Goal: Task Accomplishment & Management: Manage account settings

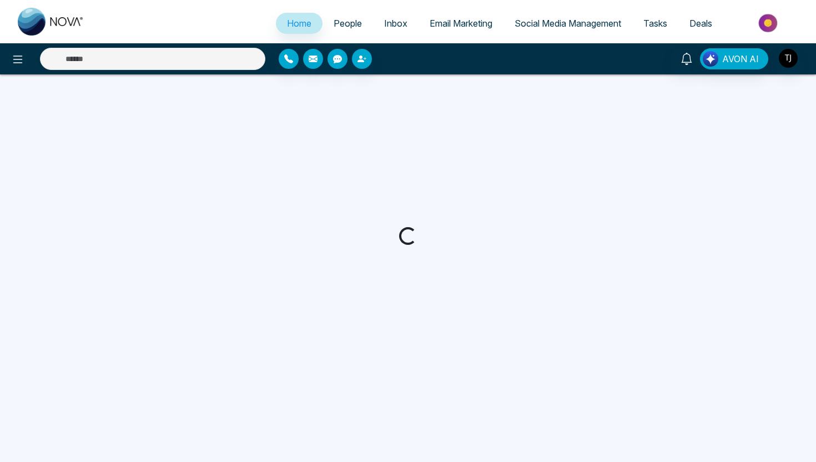
select select "*"
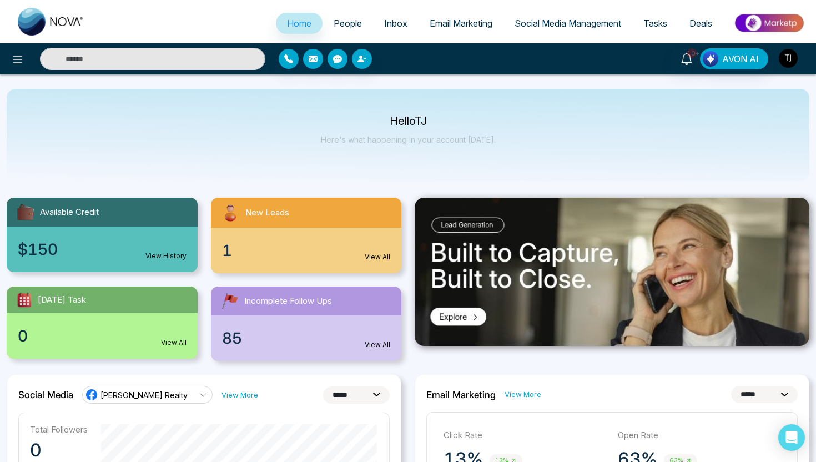
click at [789, 63] on img "button" at bounding box center [788, 58] width 19 height 19
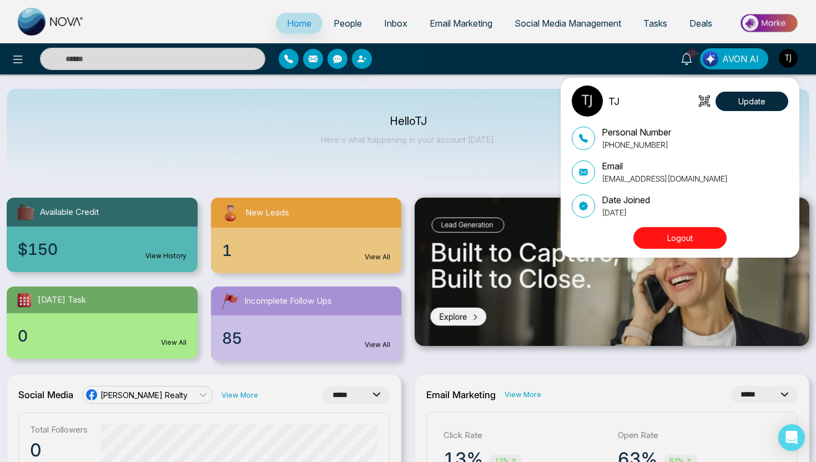
click at [710, 234] on button "Logout" at bounding box center [679, 238] width 93 height 22
